Goal: Task Accomplishment & Management: Complete application form

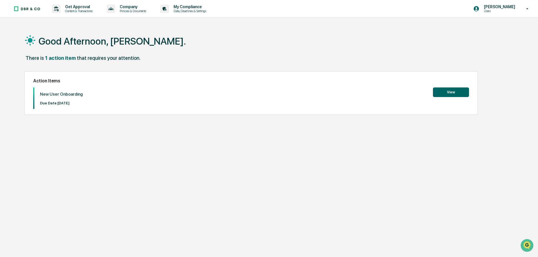
click at [454, 95] on button "View" at bounding box center [451, 92] width 36 height 10
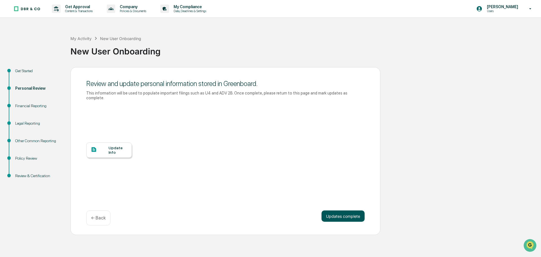
click at [336, 212] on button "Updates complete" at bounding box center [342, 215] width 43 height 11
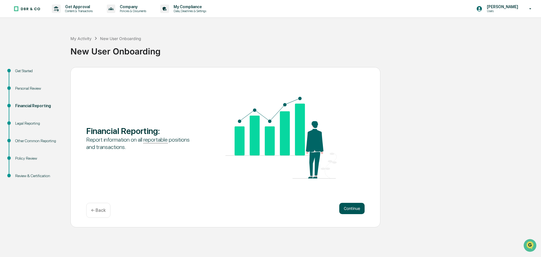
click at [350, 209] on button "Continue" at bounding box center [351, 208] width 25 height 11
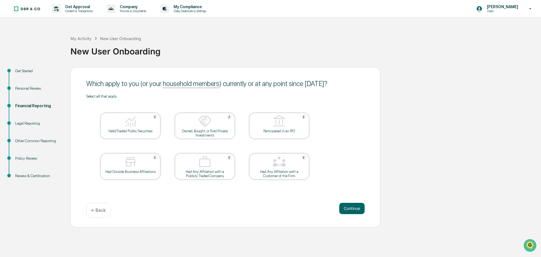
click at [90, 211] on div "← Back" at bounding box center [98, 210] width 24 height 15
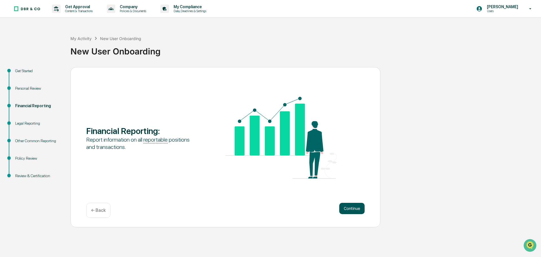
click at [350, 208] on button "Continue" at bounding box center [351, 208] width 25 height 11
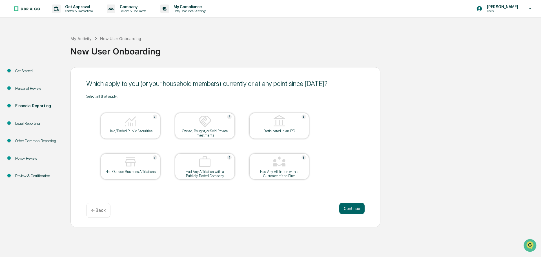
click at [297, 161] on div at bounding box center [279, 162] width 56 height 14
click at [353, 206] on button "Continue" at bounding box center [351, 208] width 25 height 11
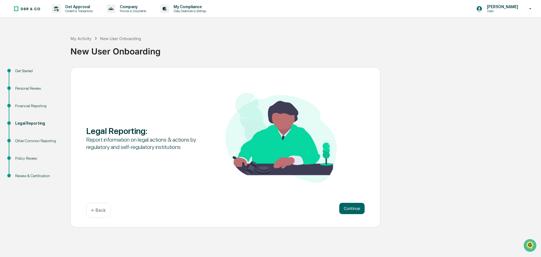
click at [353, 206] on button "Continue" at bounding box center [351, 208] width 25 height 11
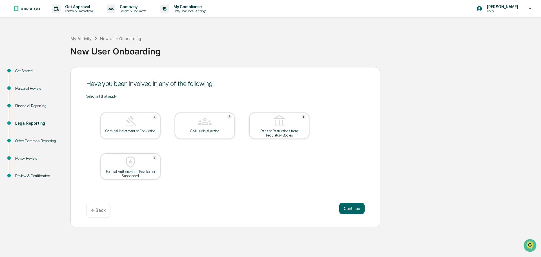
click at [353, 206] on button "Continue" at bounding box center [351, 208] width 25 height 11
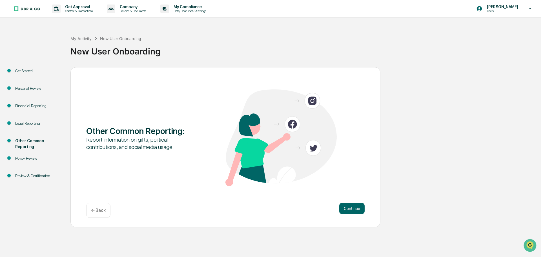
click at [353, 206] on button "Continue" at bounding box center [351, 208] width 25 height 11
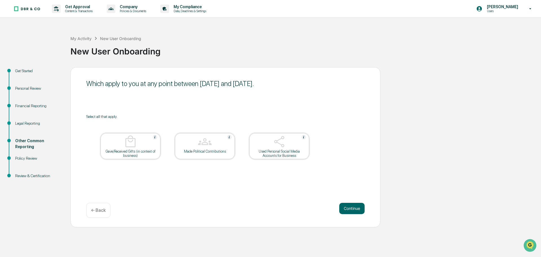
click at [353, 206] on button "Continue" at bounding box center [351, 208] width 25 height 11
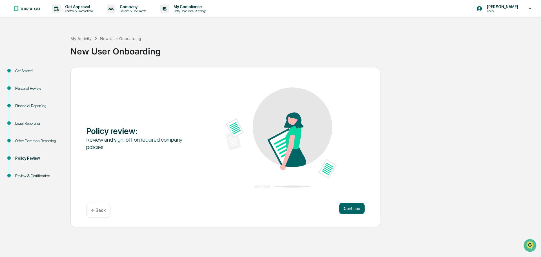
click at [353, 206] on button "Continue" at bounding box center [351, 208] width 25 height 11
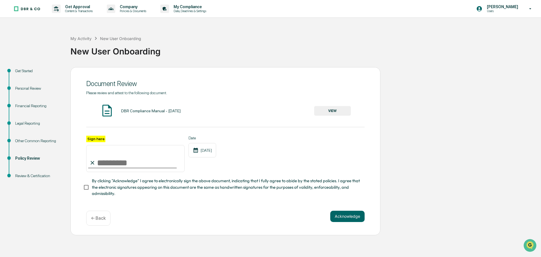
click at [115, 165] on input "Sign here" at bounding box center [135, 158] width 98 height 27
type input "**********"
click at [330, 113] on button "VIEW" at bounding box center [332, 111] width 37 height 10
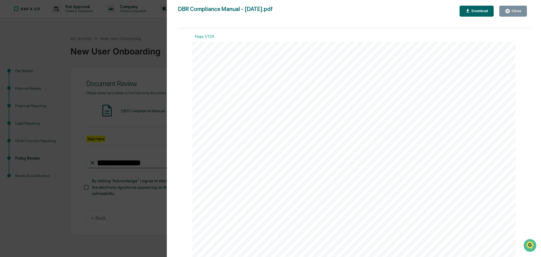
click at [479, 11] on div "Download" at bounding box center [479, 11] width 18 height 4
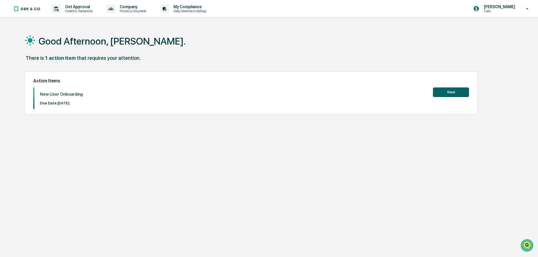
click at [446, 93] on button "View" at bounding box center [451, 92] width 36 height 10
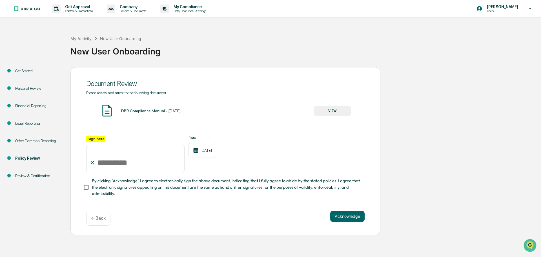
click at [130, 159] on input "Sign here" at bounding box center [135, 158] width 98 height 27
type input "**********"
click at [352, 223] on div "Acknowledge ← Back" at bounding box center [225, 217] width 278 height 15
click at [352, 221] on button "Acknowledge" at bounding box center [347, 215] width 34 height 11
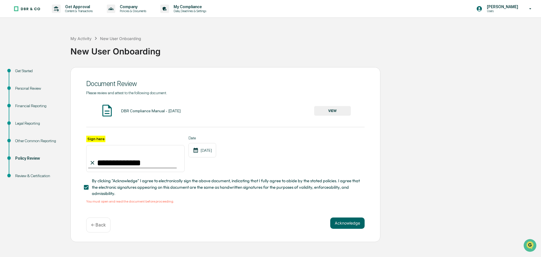
click at [336, 108] on button "VIEW" at bounding box center [332, 111] width 37 height 10
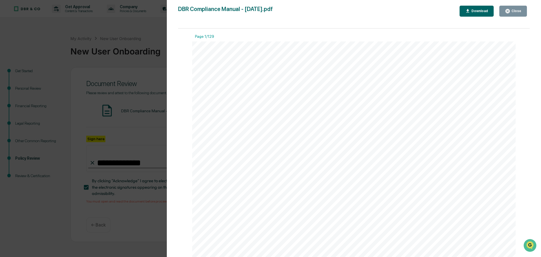
click at [134, 161] on div "Version History [DATE] 04:26 PM [PERSON_NAME] DBR Compliance Manual - [DATE].pd…" at bounding box center [270, 128] width 541 height 257
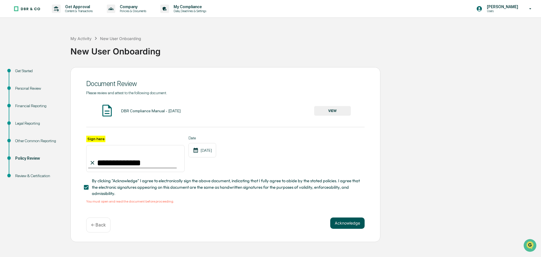
click at [348, 226] on button "Acknowledge" at bounding box center [347, 222] width 34 height 11
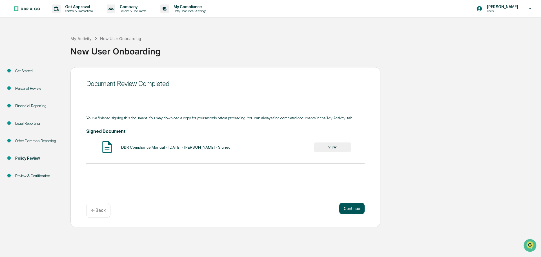
click at [354, 207] on button "Continue" at bounding box center [351, 208] width 25 height 11
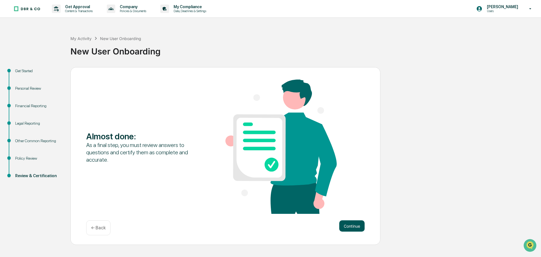
click at [353, 226] on button "Continue" at bounding box center [351, 225] width 25 height 11
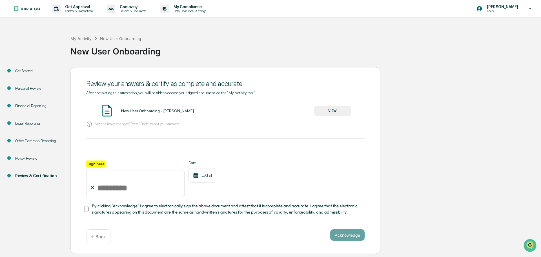
click at [336, 112] on button "VIEW" at bounding box center [332, 111] width 37 height 10
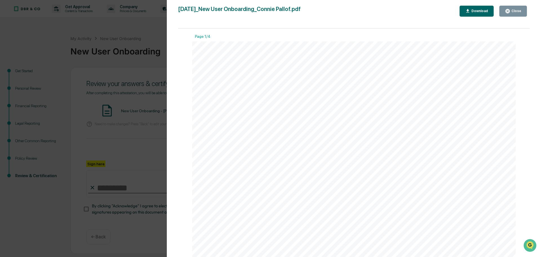
click at [521, 112] on div "Page 1/4 [DATE] DB Root New User Onboarding - [PERSON_NAME] Contents Financial …" at bounding box center [354, 145] width 352 height 234
drag, startPoint x: 526, startPoint y: 55, endPoint x: 528, endPoint y: 69, distance: 14.2
click at [528, 69] on div "Page 1/4 [DATE] DB Root New User Onboarding - [PERSON_NAME] Contents Financial …" at bounding box center [354, 145] width 352 height 234
click at [134, 170] on div "Version History [DATE] 04:41 PM [PERSON_NAME] [DATE]_New User Onboarding_Connie…" at bounding box center [270, 128] width 541 height 257
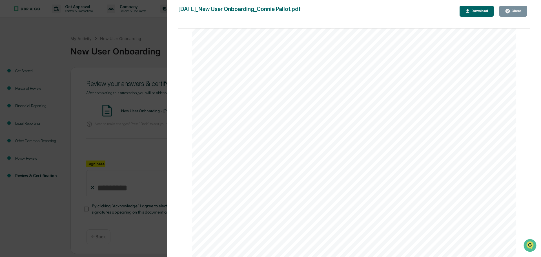
click at [145, 145] on div "Version History [DATE] 04:41 PM [PERSON_NAME] [DATE]_New User Onboarding_Connie…" at bounding box center [270, 128] width 541 height 257
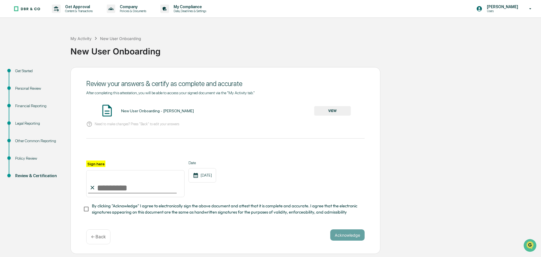
click at [97, 191] on input "Sign here" at bounding box center [135, 183] width 98 height 27
type input "*"
type input "**********"
click at [351, 235] on button "Acknowledge" at bounding box center [347, 234] width 34 height 11
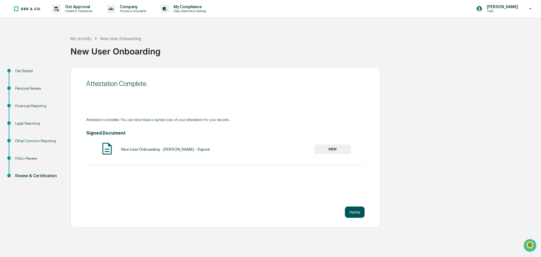
click at [357, 214] on button "Home" at bounding box center [355, 211] width 20 height 11
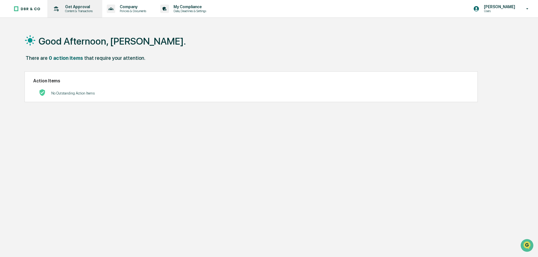
click at [73, 11] on p "Content & Transactions" at bounding box center [78, 11] width 35 height 4
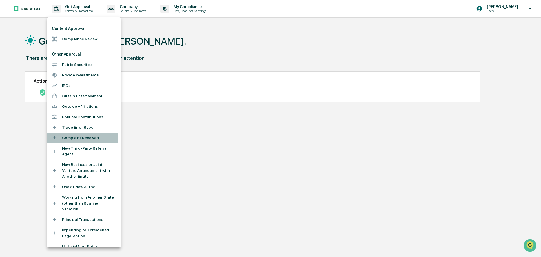
click at [54, 136] on icon at bounding box center [54, 137] width 5 height 5
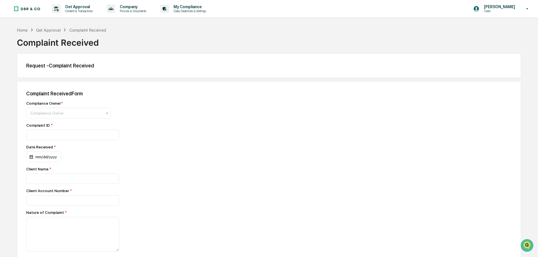
click at [41, 30] on div "Get Approval" at bounding box center [48, 30] width 25 height 5
click at [50, 28] on div "Get Approval" at bounding box center [48, 30] width 25 height 5
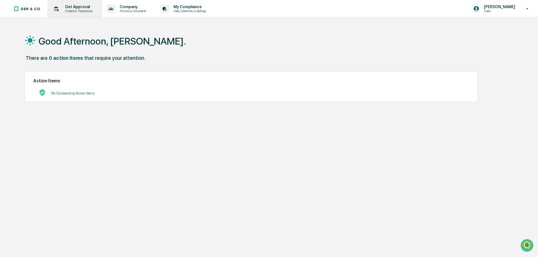
click at [62, 12] on p "Content & Transactions" at bounding box center [78, 11] width 35 height 4
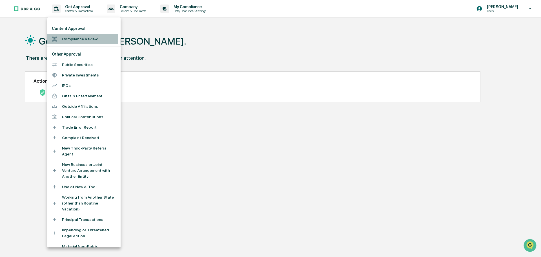
click at [68, 40] on li "Compliance Review" at bounding box center [83, 39] width 73 height 10
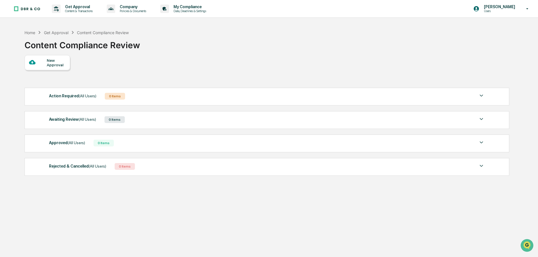
click at [52, 62] on div "New Approval" at bounding box center [56, 62] width 19 height 9
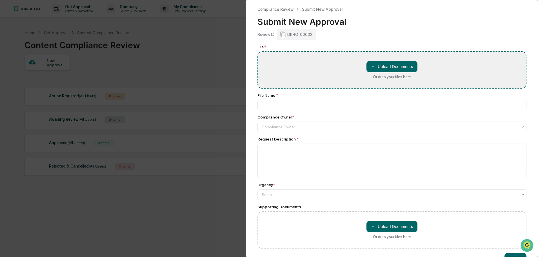
type input "**********"
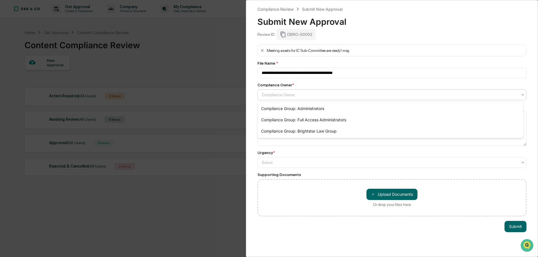
click at [268, 94] on div at bounding box center [390, 95] width 256 height 6
click at [270, 106] on div "Compliance Group: Administrators" at bounding box center [391, 108] width 266 height 11
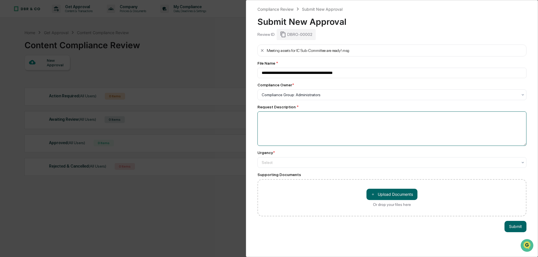
click at [268, 123] on textarea at bounding box center [391, 128] width 269 height 34
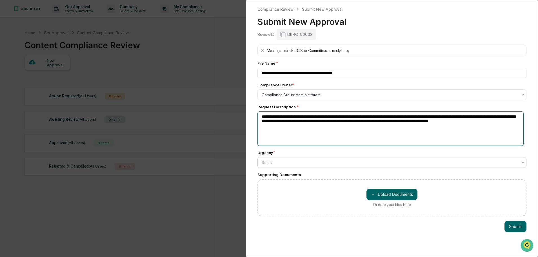
type textarea "**********"
click at [361, 160] on div at bounding box center [390, 162] width 256 height 6
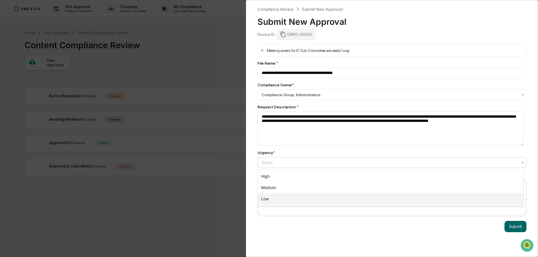
click at [283, 197] on div "Low" at bounding box center [391, 198] width 266 height 11
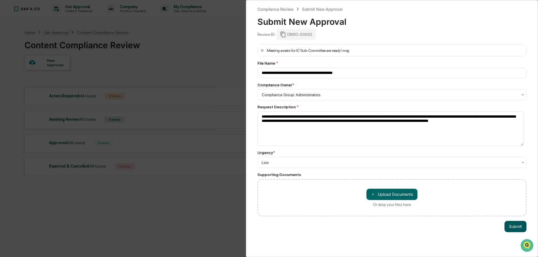
click at [514, 224] on button "Submit" at bounding box center [515, 226] width 22 height 11
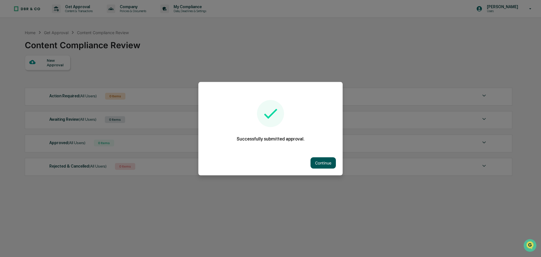
click at [324, 163] on button "Continue" at bounding box center [322, 162] width 25 height 11
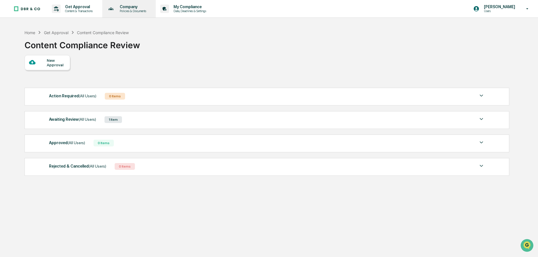
click at [134, 11] on p "Policies & Documents" at bounding box center [132, 11] width 34 height 4
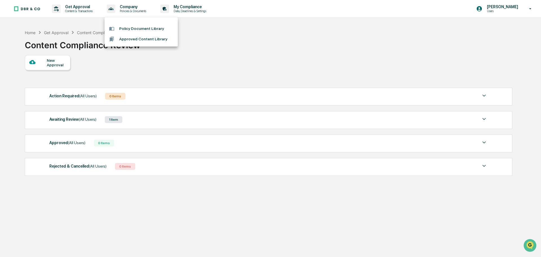
click at [183, 4] on div at bounding box center [270, 128] width 541 height 257
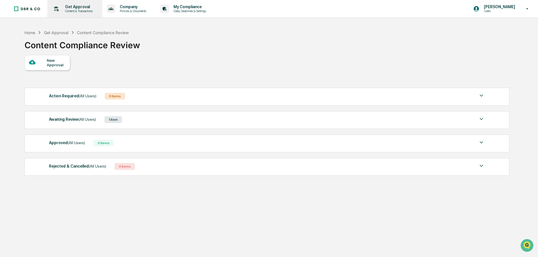
click at [66, 8] on p "Get Approval" at bounding box center [78, 7] width 35 height 5
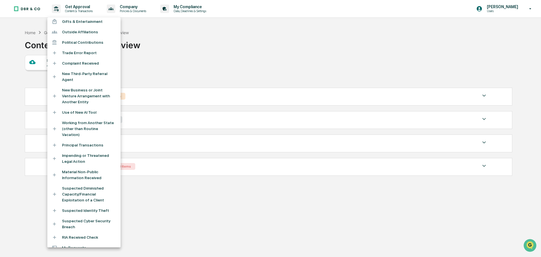
scroll to position [76, 0]
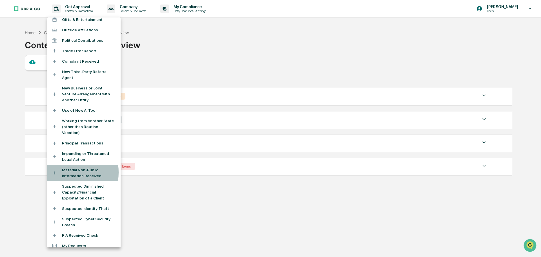
click at [52, 170] on icon at bounding box center [54, 172] width 5 height 5
